Goal: Check status

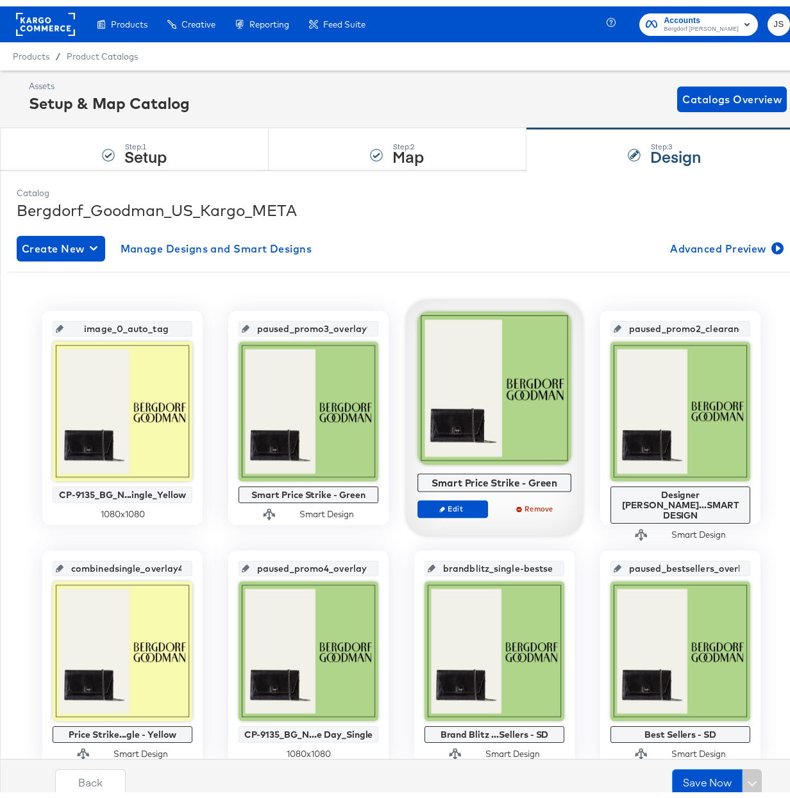
click at [53, 13] on rect at bounding box center [45, 17] width 59 height 23
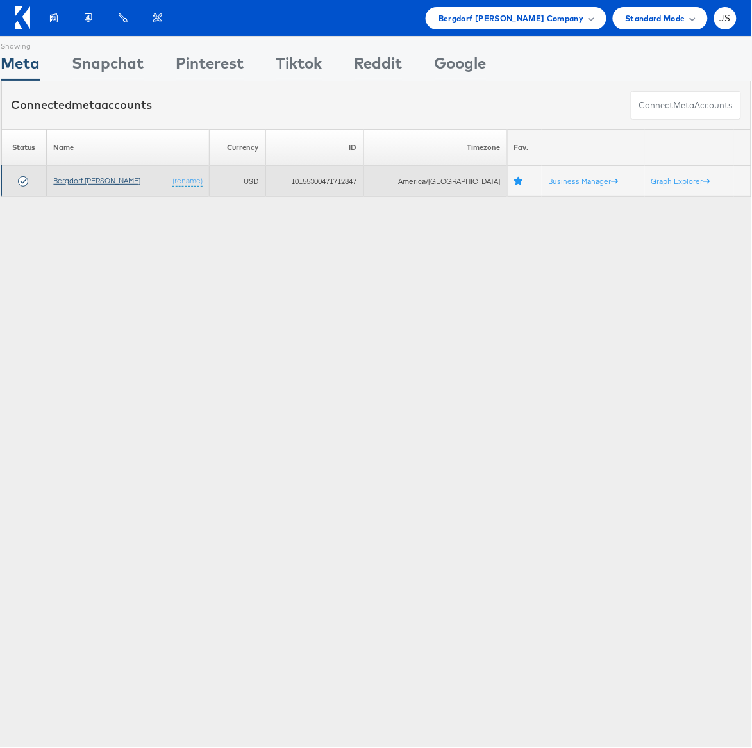
click at [103, 185] on link "Bergdorf [PERSON_NAME]" at bounding box center [96, 181] width 87 height 10
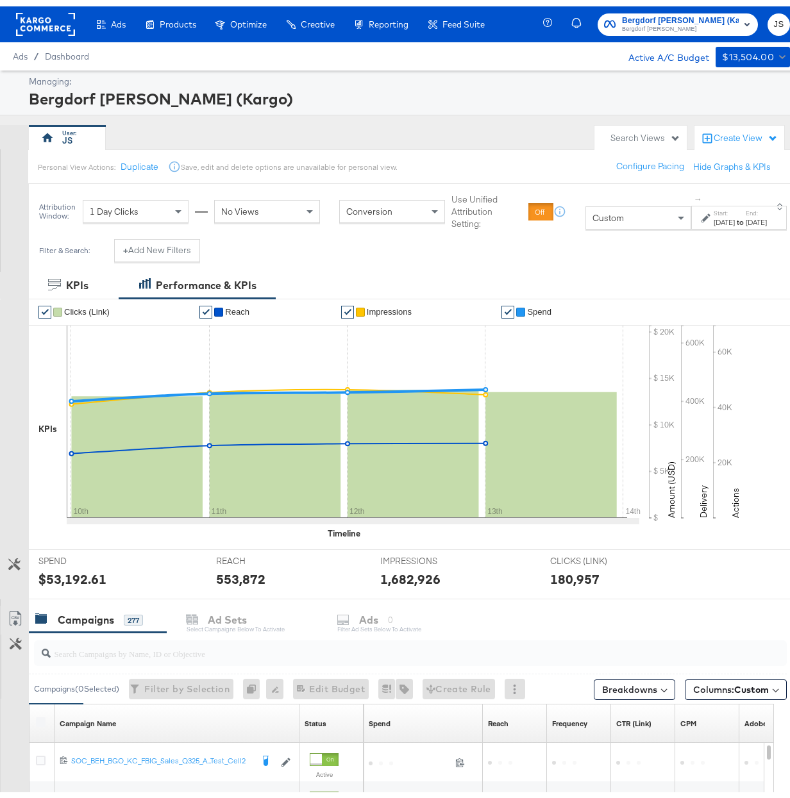
click at [717, 205] on label "Start:" at bounding box center [723, 207] width 21 height 8
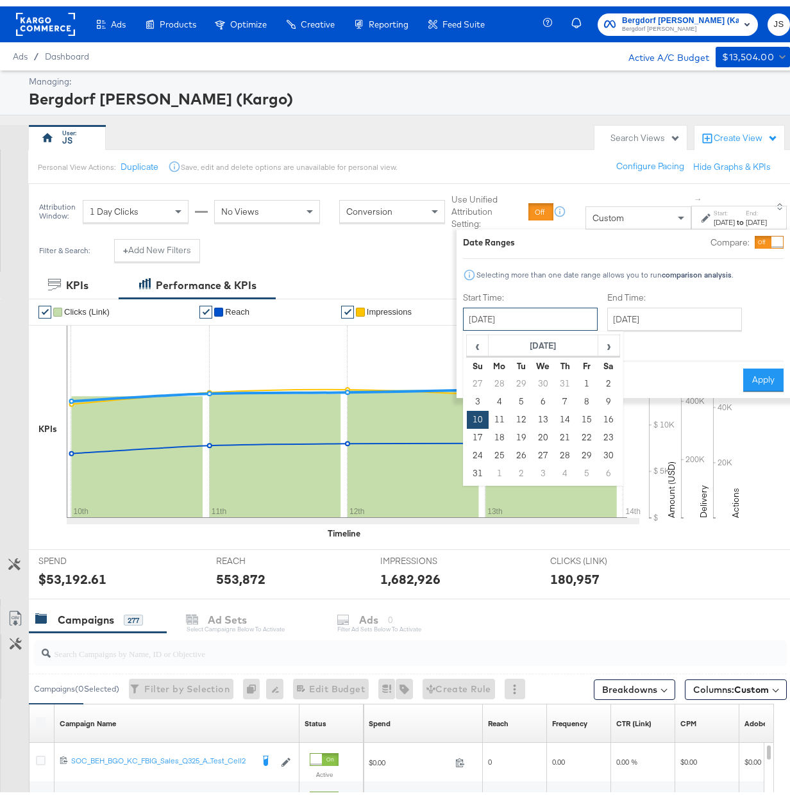
click at [518, 322] on input "[DATE]" at bounding box center [530, 312] width 135 height 23
click at [599, 340] on span "›" at bounding box center [608, 338] width 20 height 19
drag, startPoint x: 528, startPoint y: 394, endPoint x: 574, endPoint y: 371, distance: 51.0
click at [532, 394] on td "10" at bounding box center [543, 395] width 22 height 18
type input "September 10th 2025"
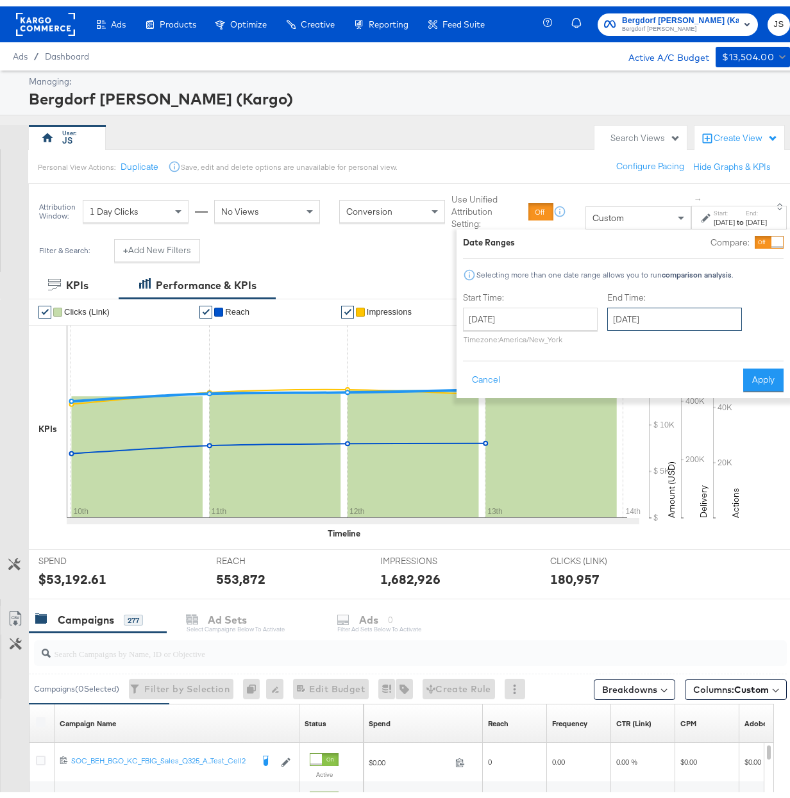
click at [650, 320] on input "September 10th 2025" at bounding box center [674, 312] width 135 height 23
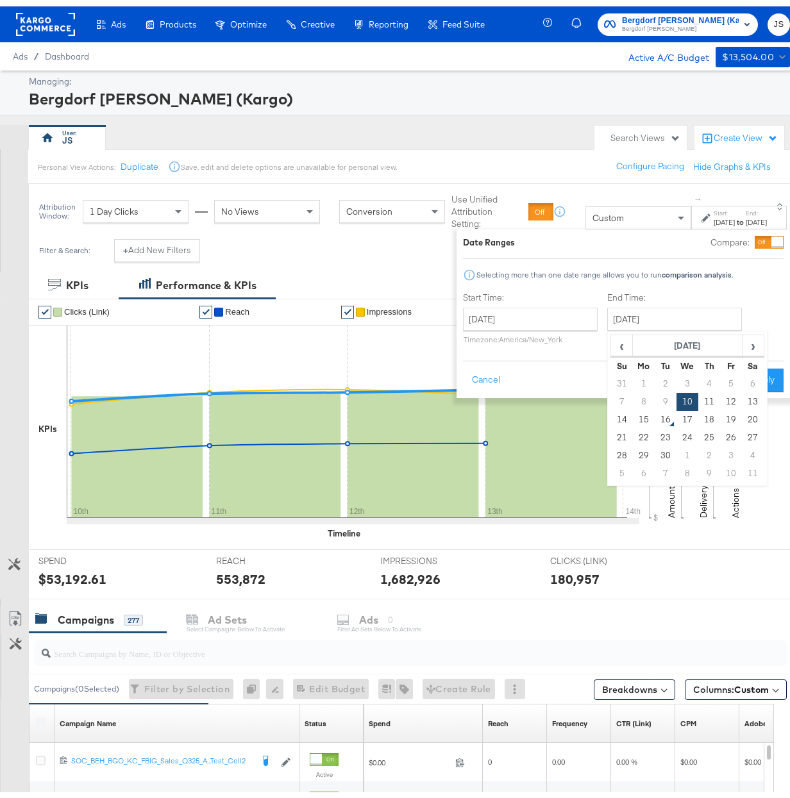
drag, startPoint x: 629, startPoint y: 410, endPoint x: 707, endPoint y: 383, distance: 82.9
click at [632, 410] on td "15" at bounding box center [643, 413] width 22 height 18
type input "September 15th 2025"
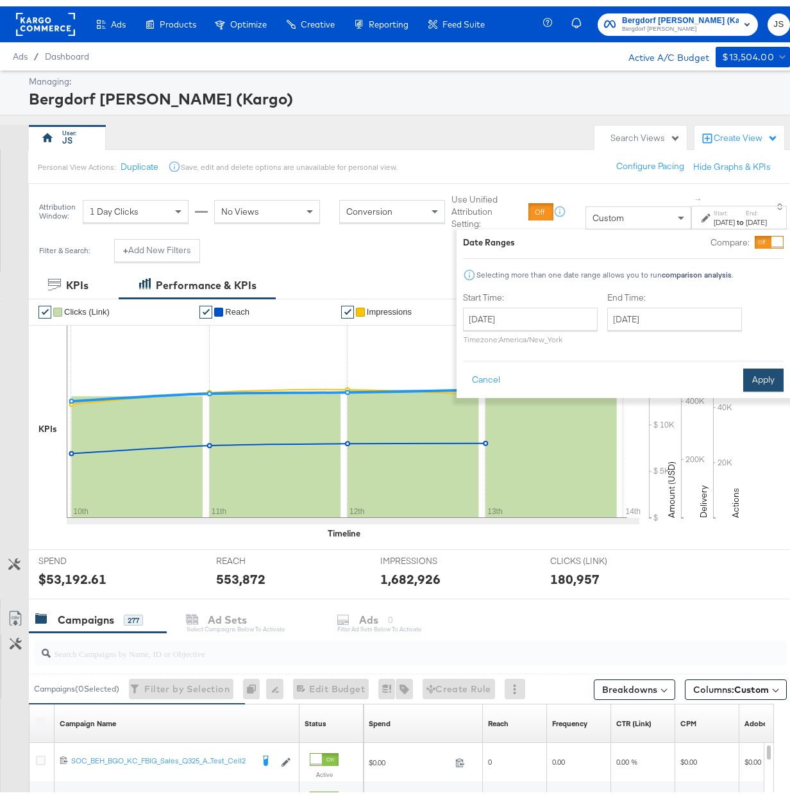
click at [758, 374] on button "Apply" at bounding box center [763, 373] width 40 height 23
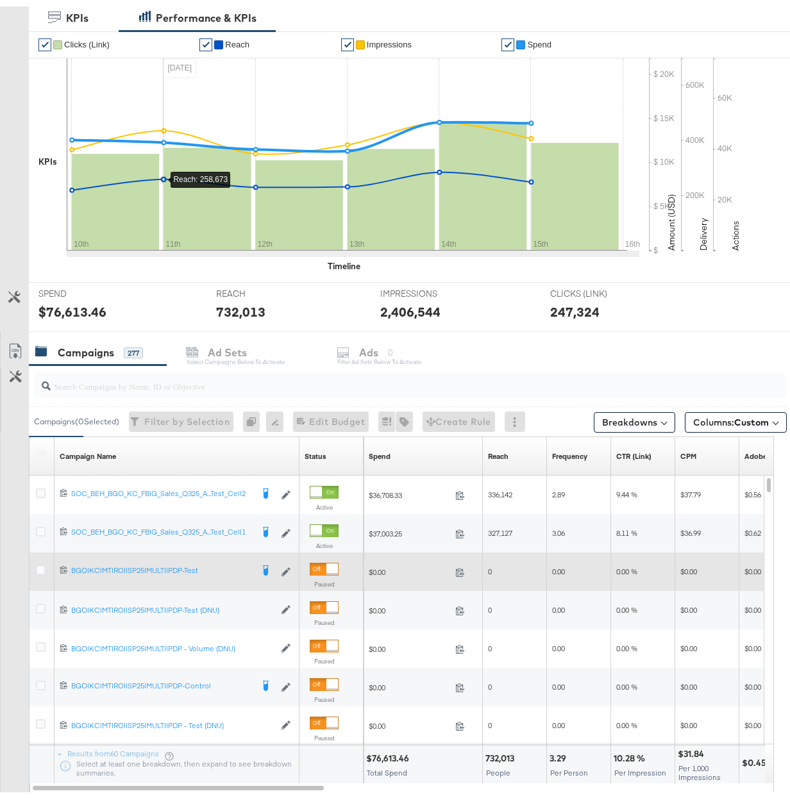
scroll to position [349, 0]
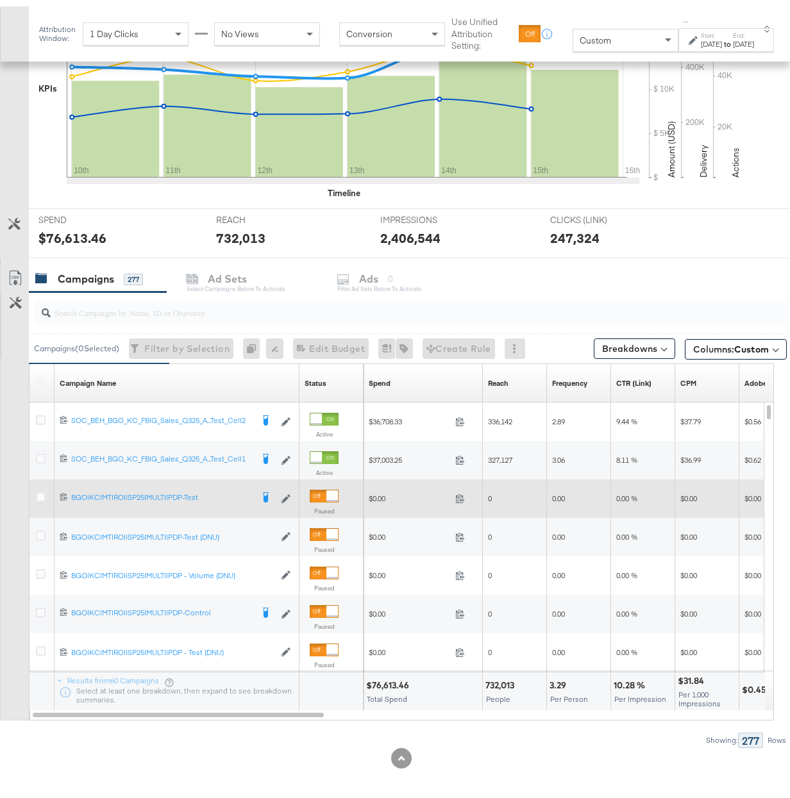
click at [319, 377] on div "Status" at bounding box center [315, 377] width 22 height 10
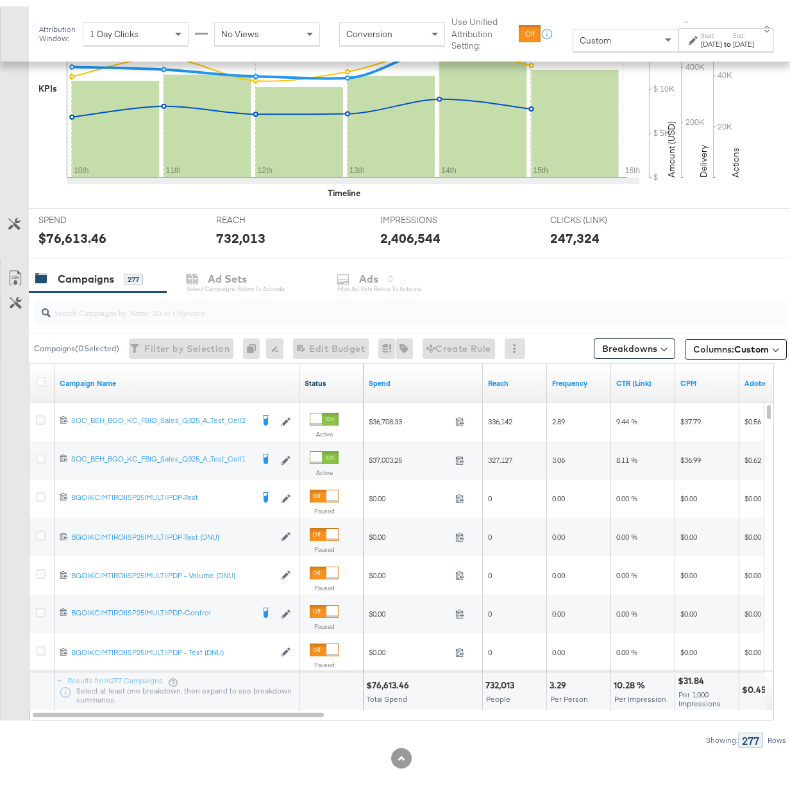
click at [315, 377] on link "Status" at bounding box center [331, 377] width 54 height 10
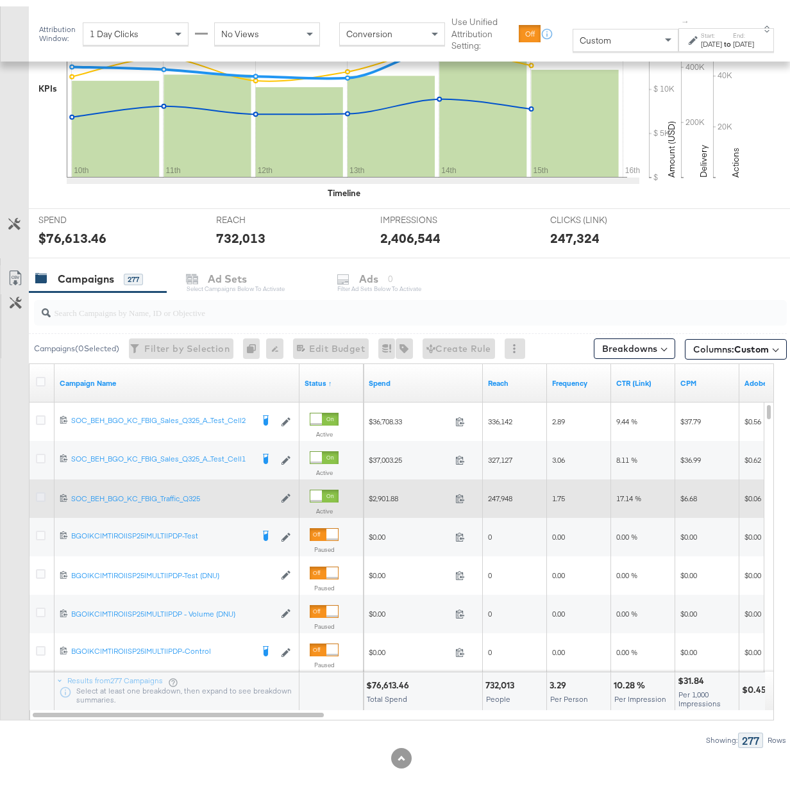
click at [43, 490] on icon at bounding box center [41, 491] width 10 height 10
click at [0, 0] on input "checkbox" at bounding box center [0, 0] width 0 height 0
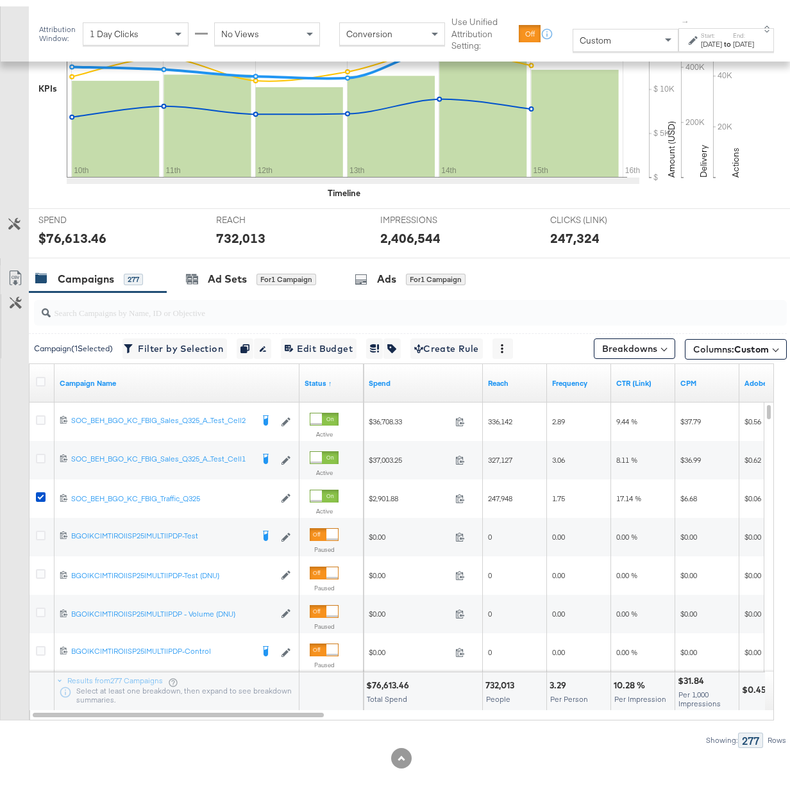
click at [272, 282] on div "Ad Sets for 1 Campaign" at bounding box center [251, 273] width 169 height 28
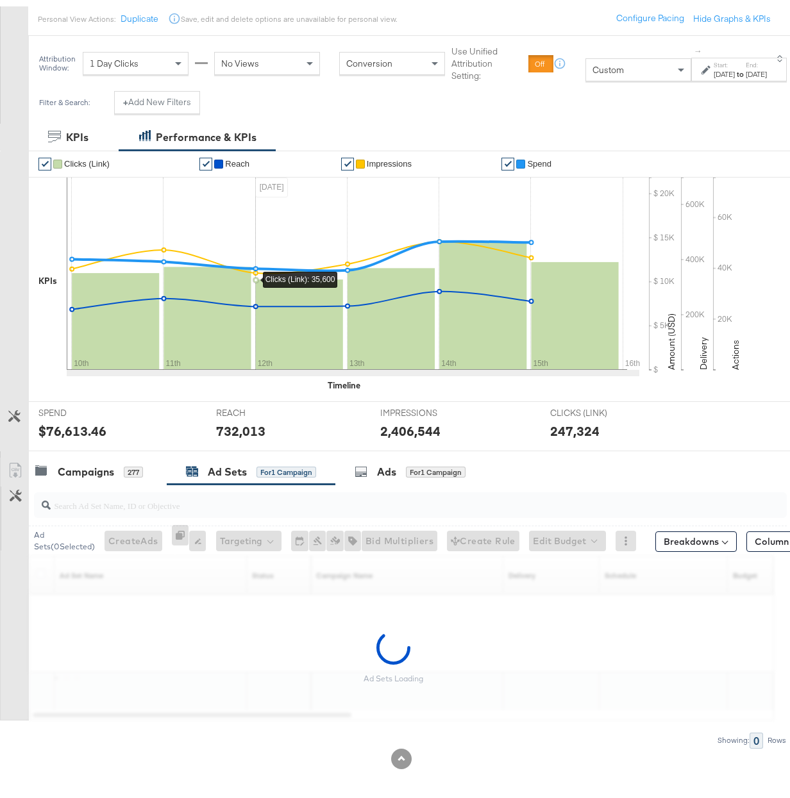
scroll to position [157, 0]
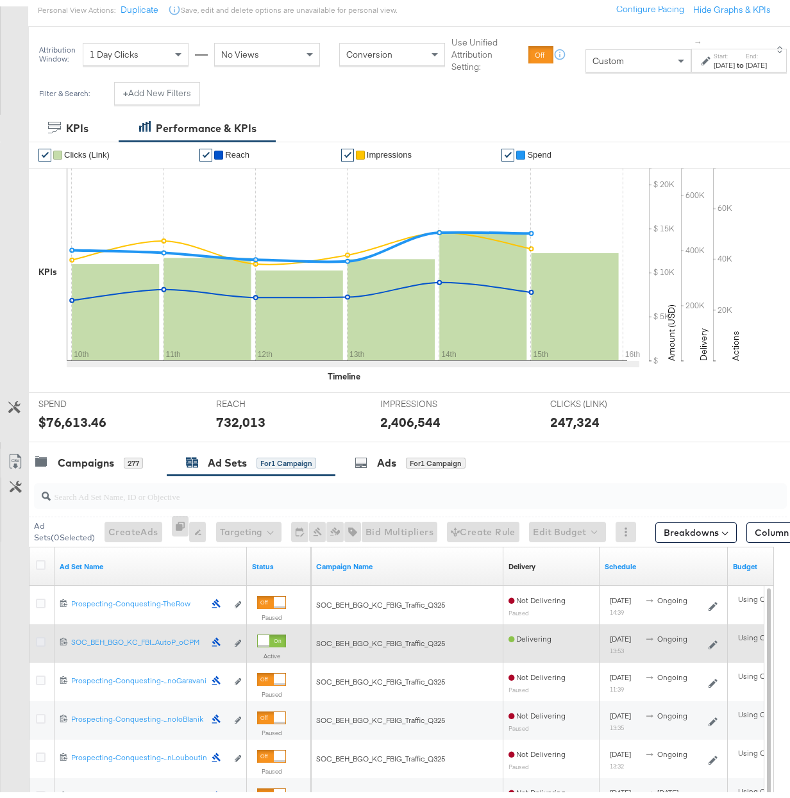
click at [40, 640] on icon at bounding box center [41, 636] width 10 height 10
click at [0, 0] on input "checkbox" at bounding box center [0, 0] width 0 height 0
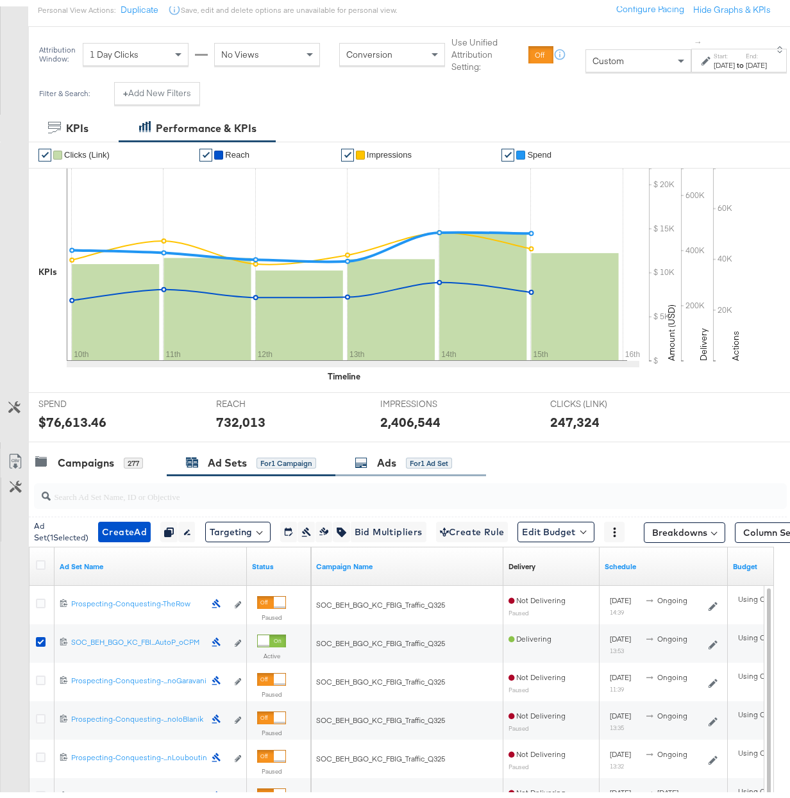
click at [409, 470] on div "Ads for 1 Ad Set" at bounding box center [410, 457] width 151 height 28
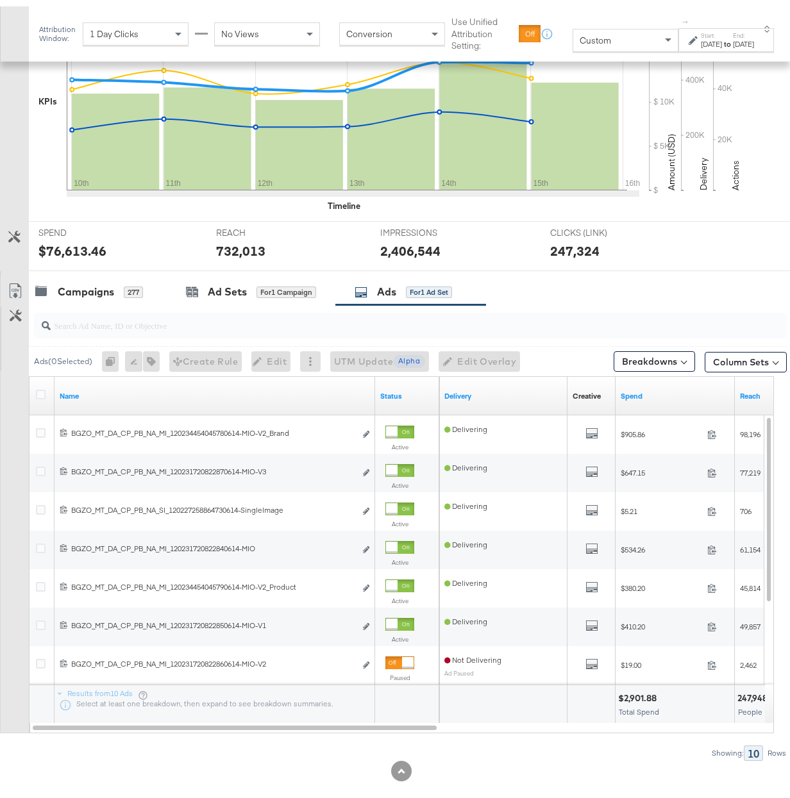
scroll to position [349, 0]
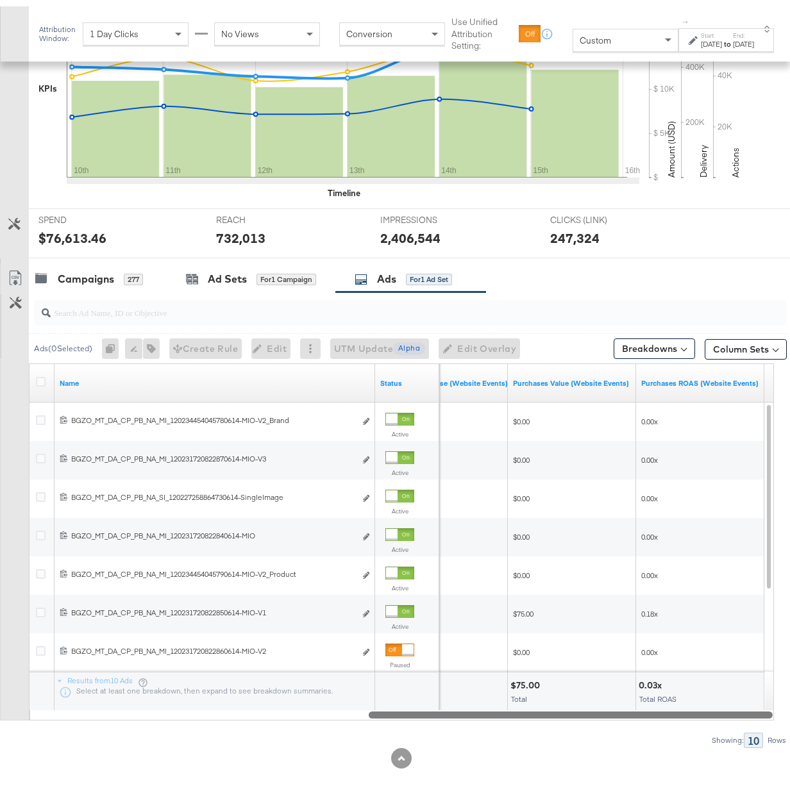
drag, startPoint x: 365, startPoint y: 709, endPoint x: 736, endPoint y: 719, distance: 371.9
click at [736, 720] on div "Ads ( 0 Selected) 0 Rename 0 ads Tags for 0 campaigns Create Rule Edit 0 ads Ed…" at bounding box center [393, 514] width 786 height 456
click at [722, 341] on button "Column Sets" at bounding box center [745, 343] width 82 height 21
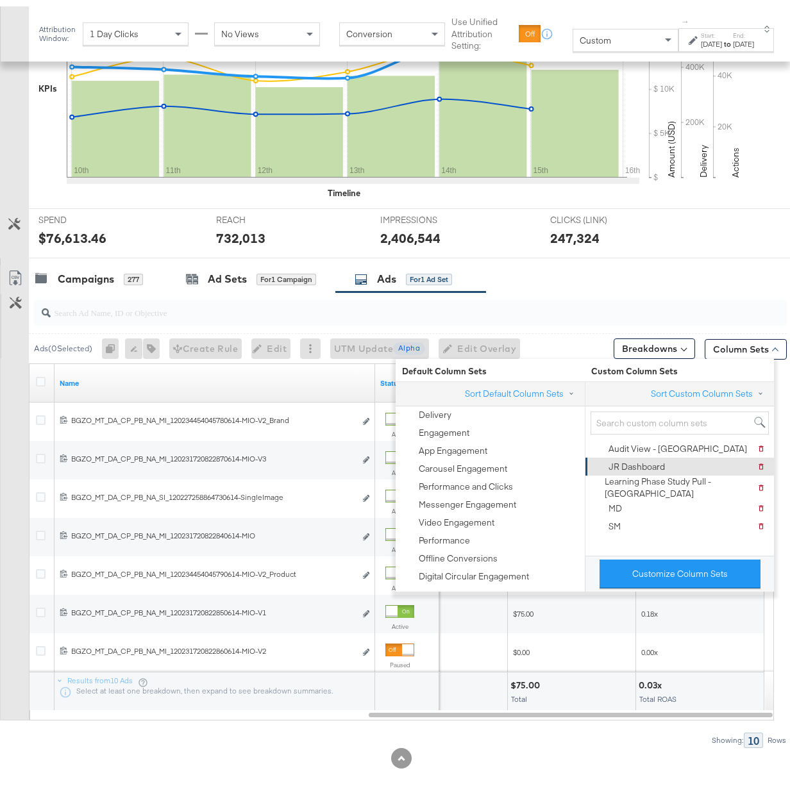
click at [662, 461] on div "JR Dashboard" at bounding box center [636, 460] width 56 height 12
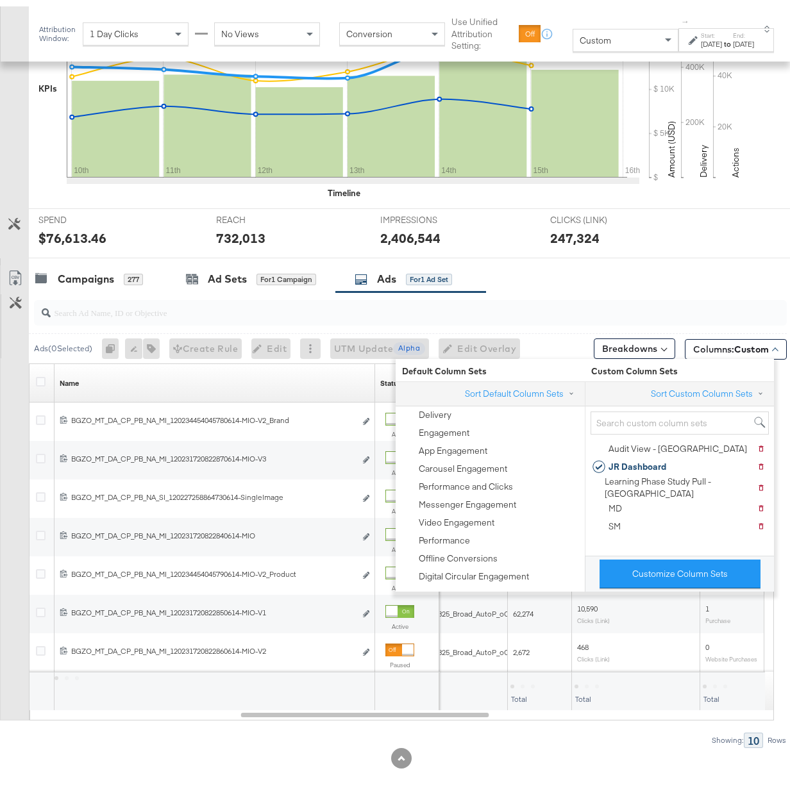
scroll to position [157, 0]
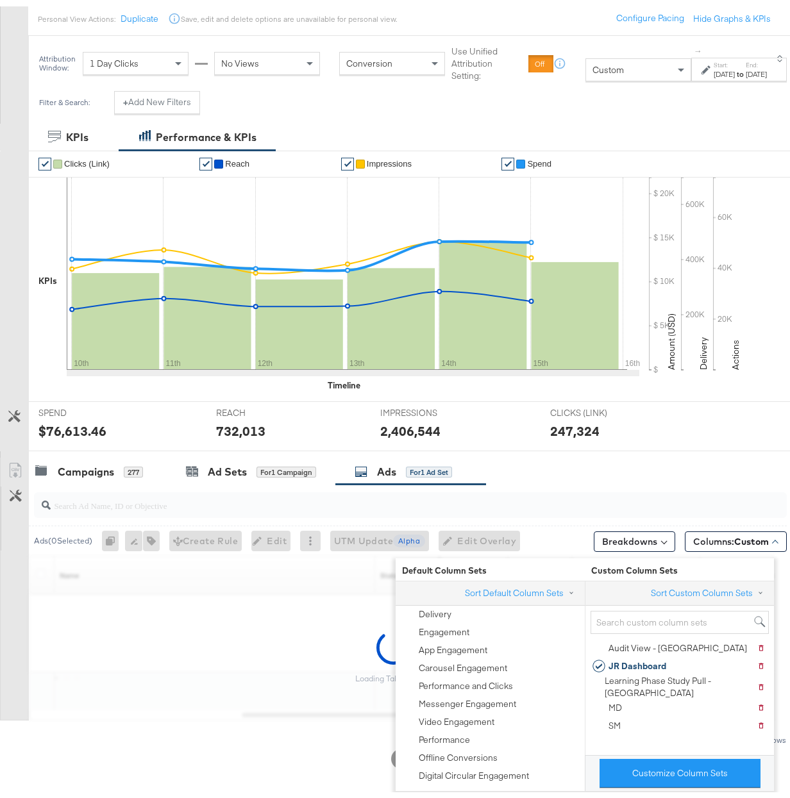
click at [700, 432] on div "SPEND SPEND $76,613.46 REACH REACH 732,013 IMPRESSIONS IMPRESSIONS 2,406,544 CL…" at bounding box center [416, 420] width 774 height 50
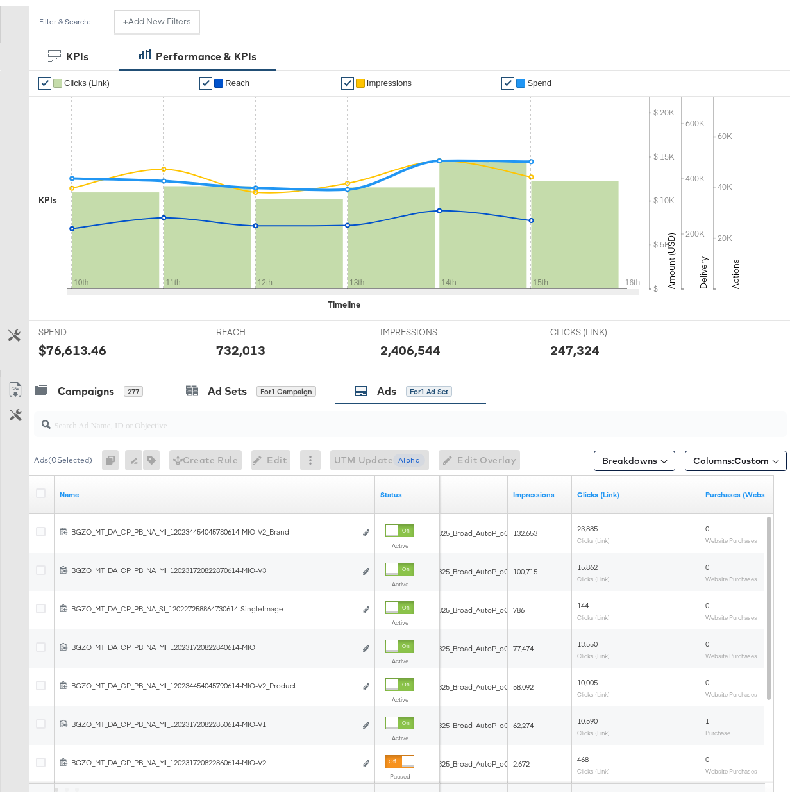
scroll to position [349, 0]
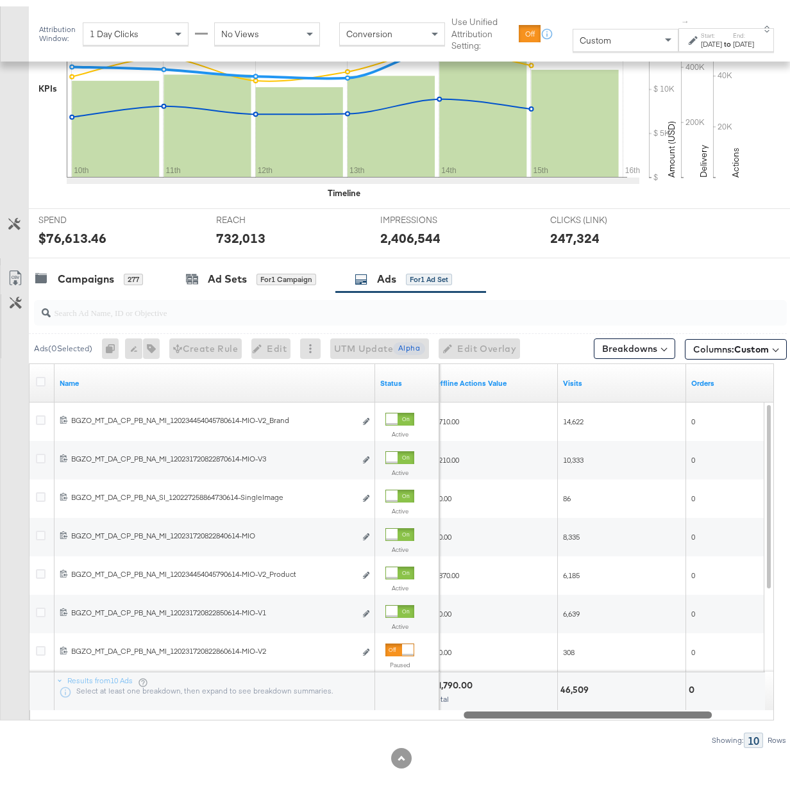
drag, startPoint x: 458, startPoint y: 712, endPoint x: 677, endPoint y: 698, distance: 220.3
click at [677, 698] on div "Name Status Offline Actions Value Visits Orders 120234454045780614 BGZO_MT_DA_C…" at bounding box center [401, 535] width 745 height 357
